Goal: Find specific page/section: Find specific page/section

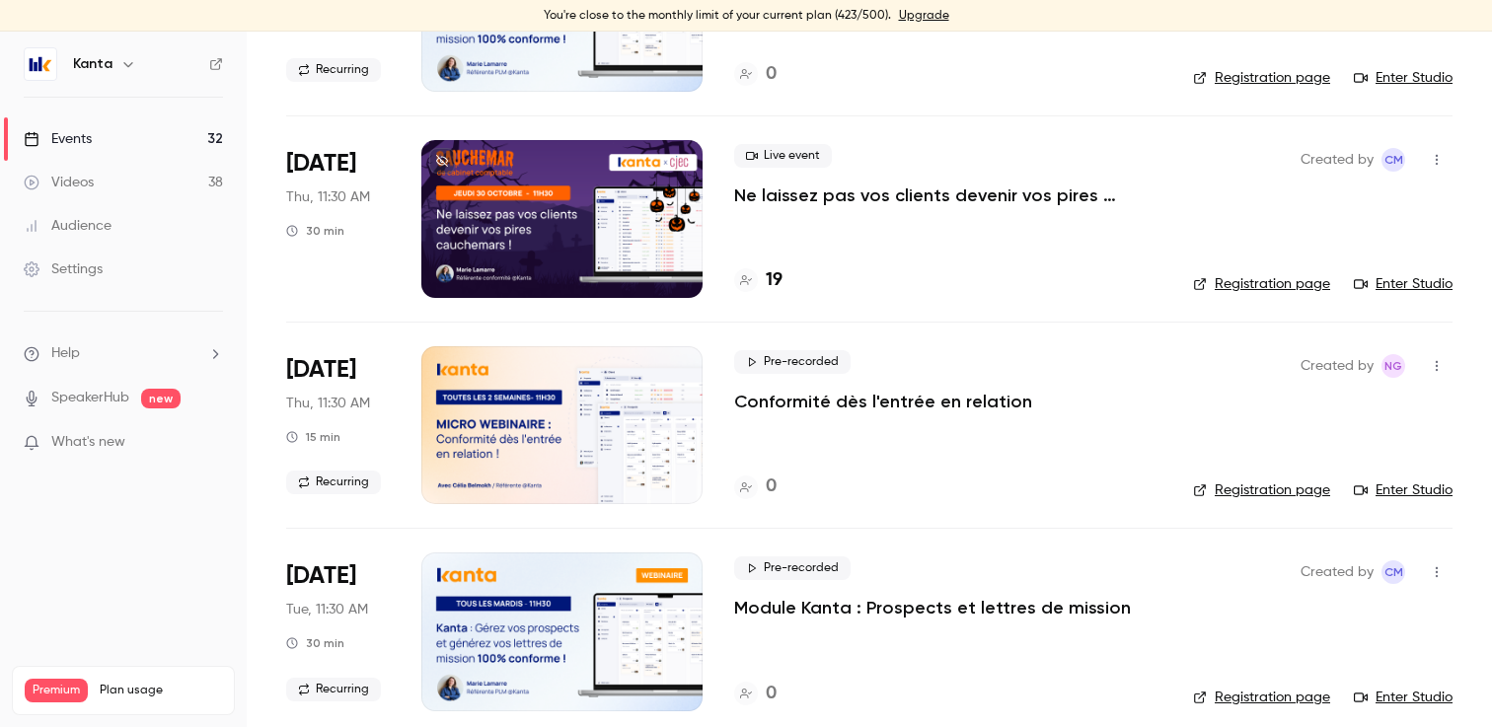
scroll to position [1117, 0]
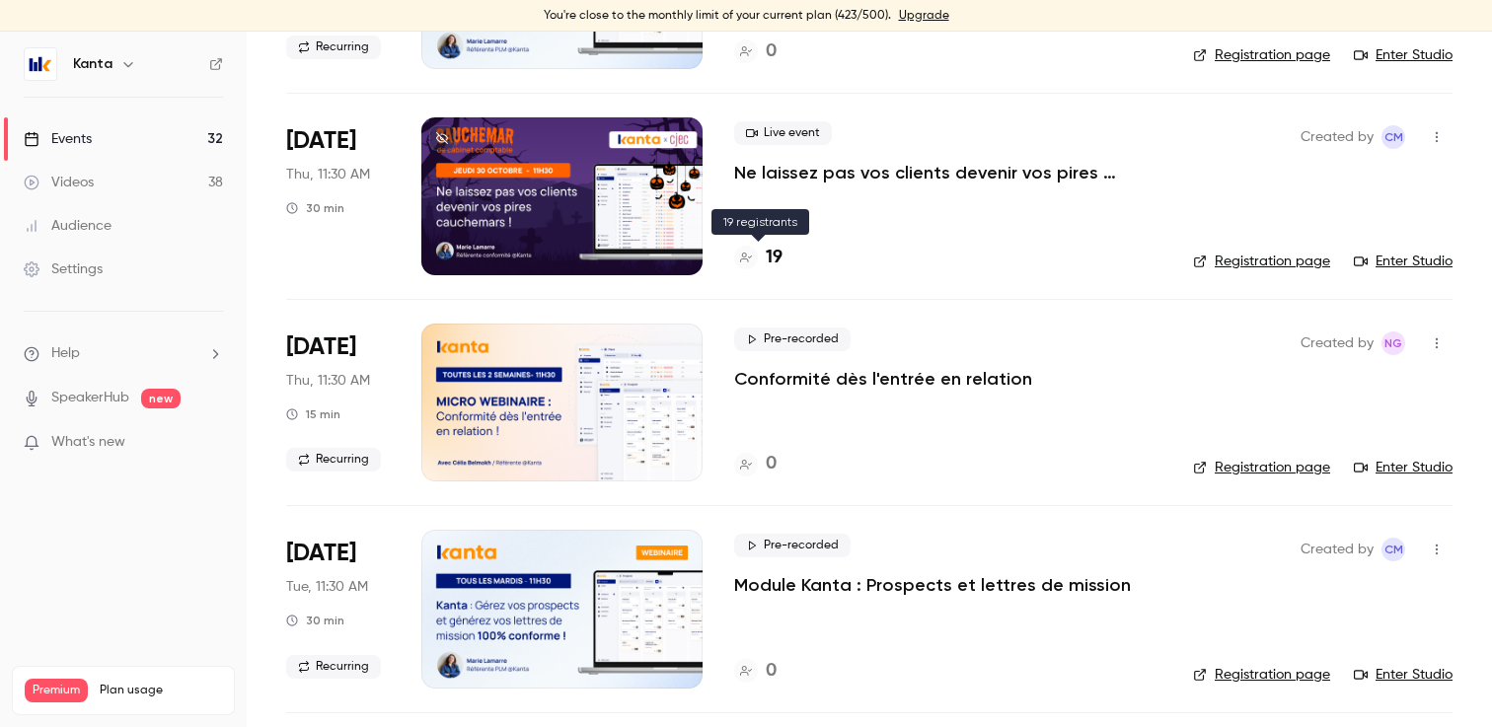
click at [760, 262] on div "19" at bounding box center [758, 258] width 48 height 27
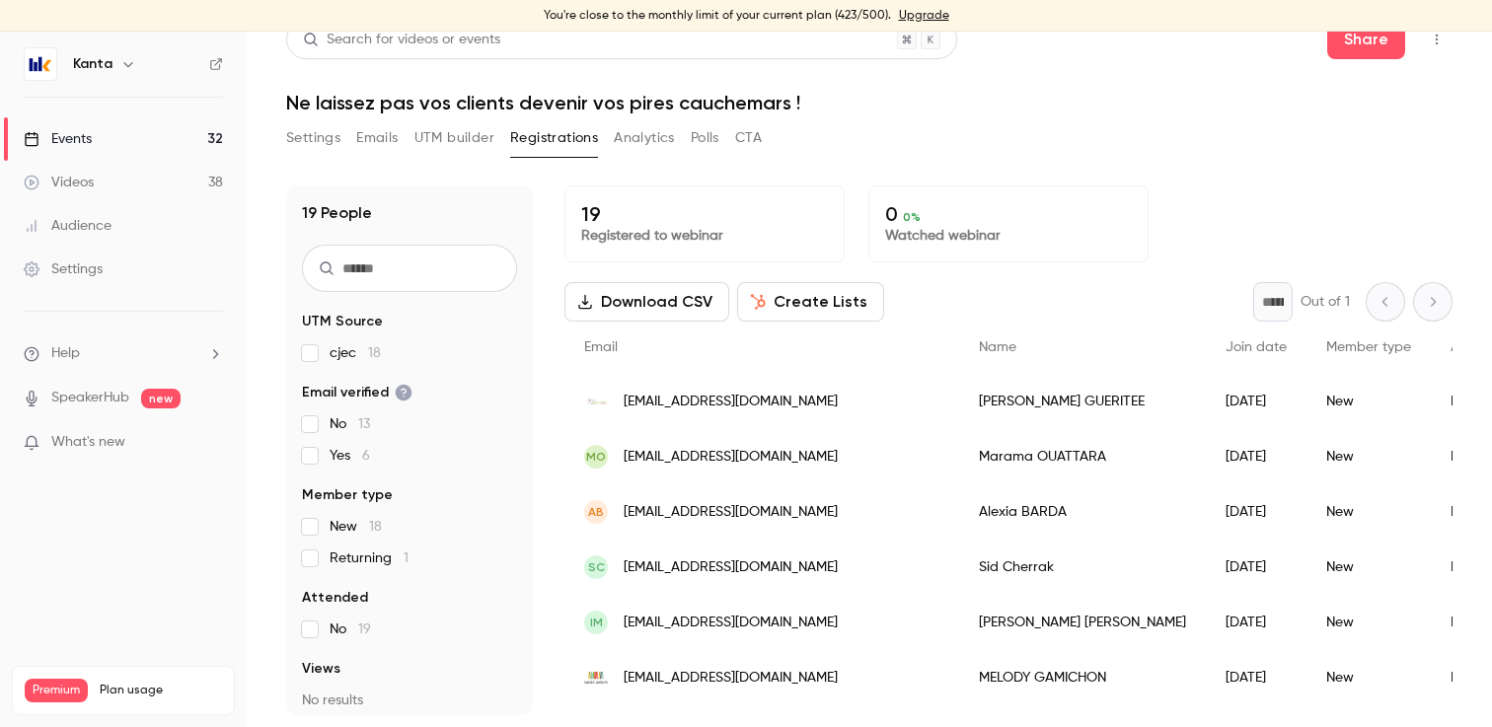
click at [303, 131] on button "Settings" at bounding box center [313, 138] width 54 height 32
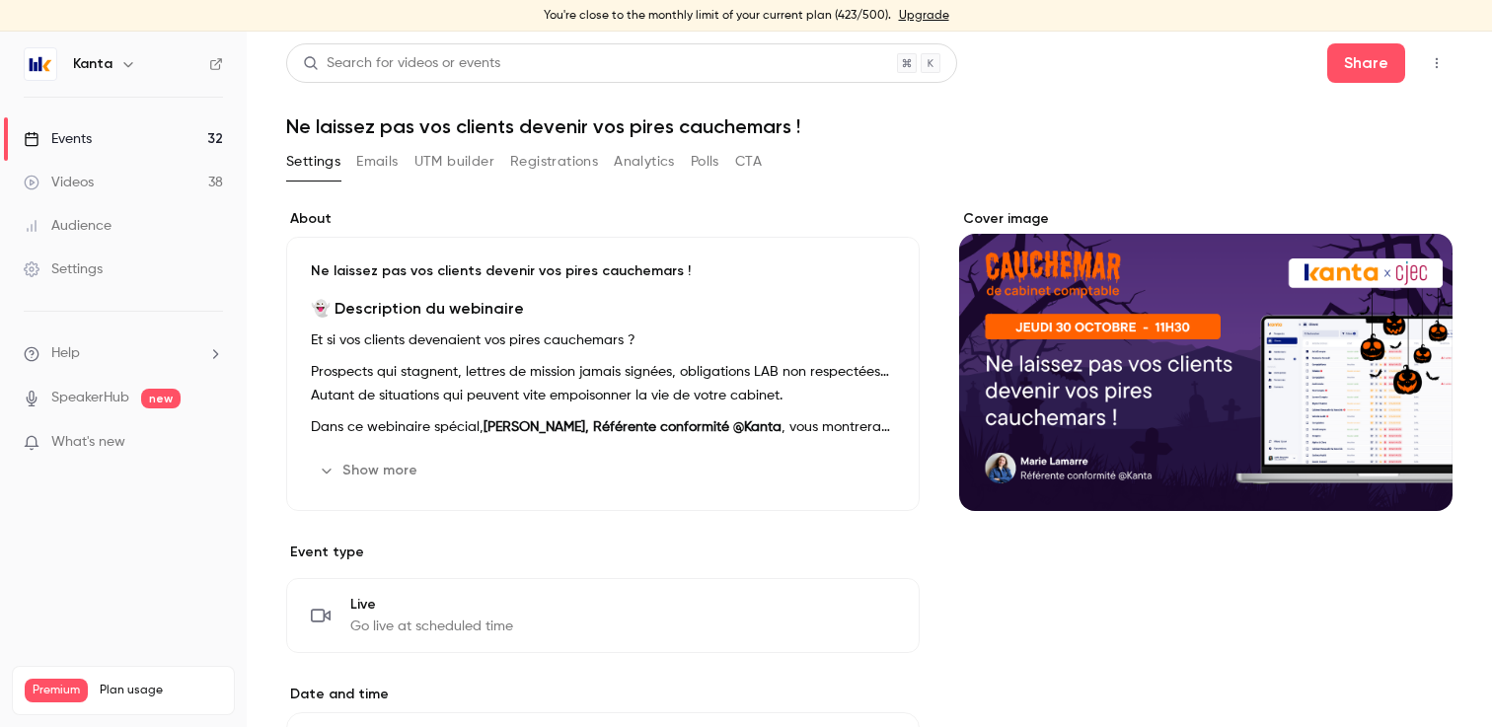
drag, startPoint x: 574, startPoint y: 371, endPoint x: 665, endPoint y: 540, distance: 191.6
click at [665, 540] on div "About [PERSON_NAME] laissez pas vos clients devenir vos pires cauchemars ! 👻 De…" at bounding box center [602, 644] width 633 height 870
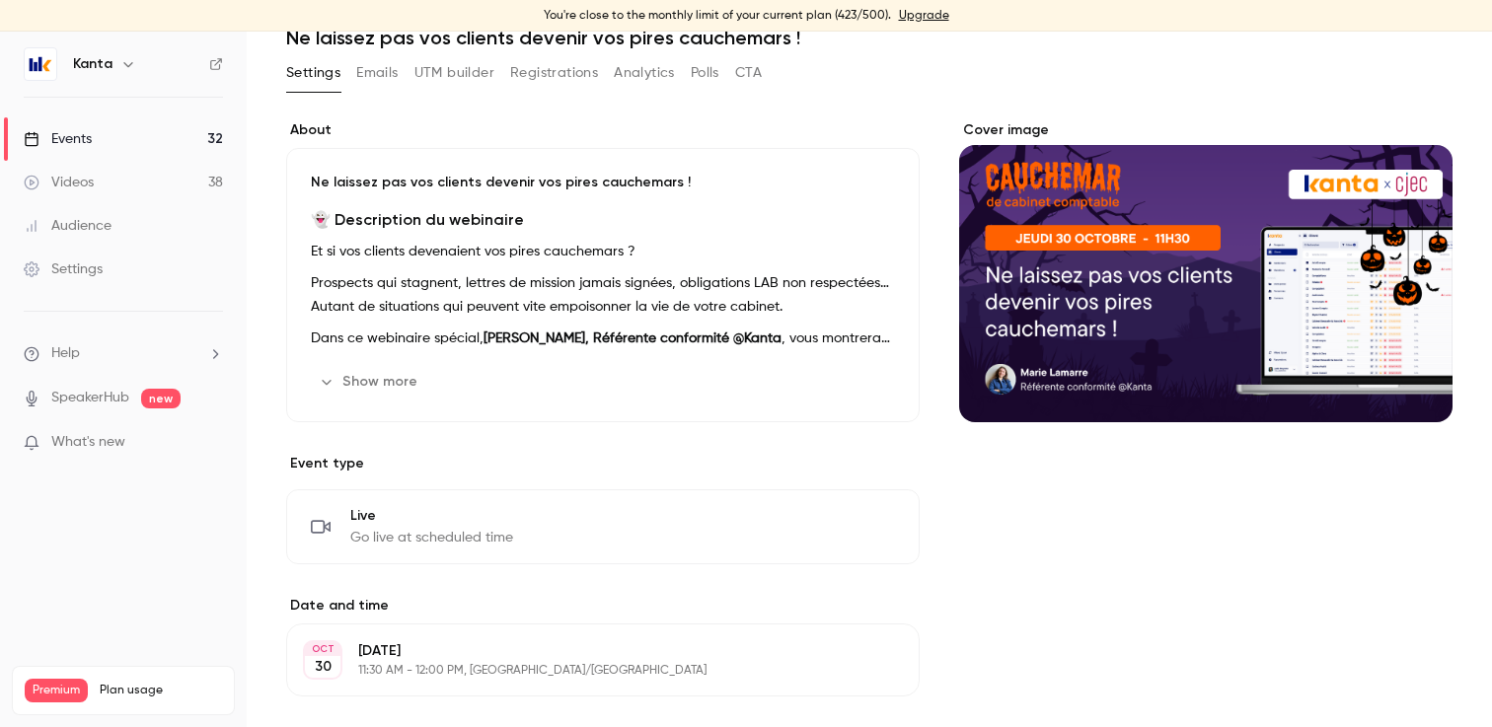
scroll to position [150, 0]
